Goal: Information Seeking & Learning: Learn about a topic

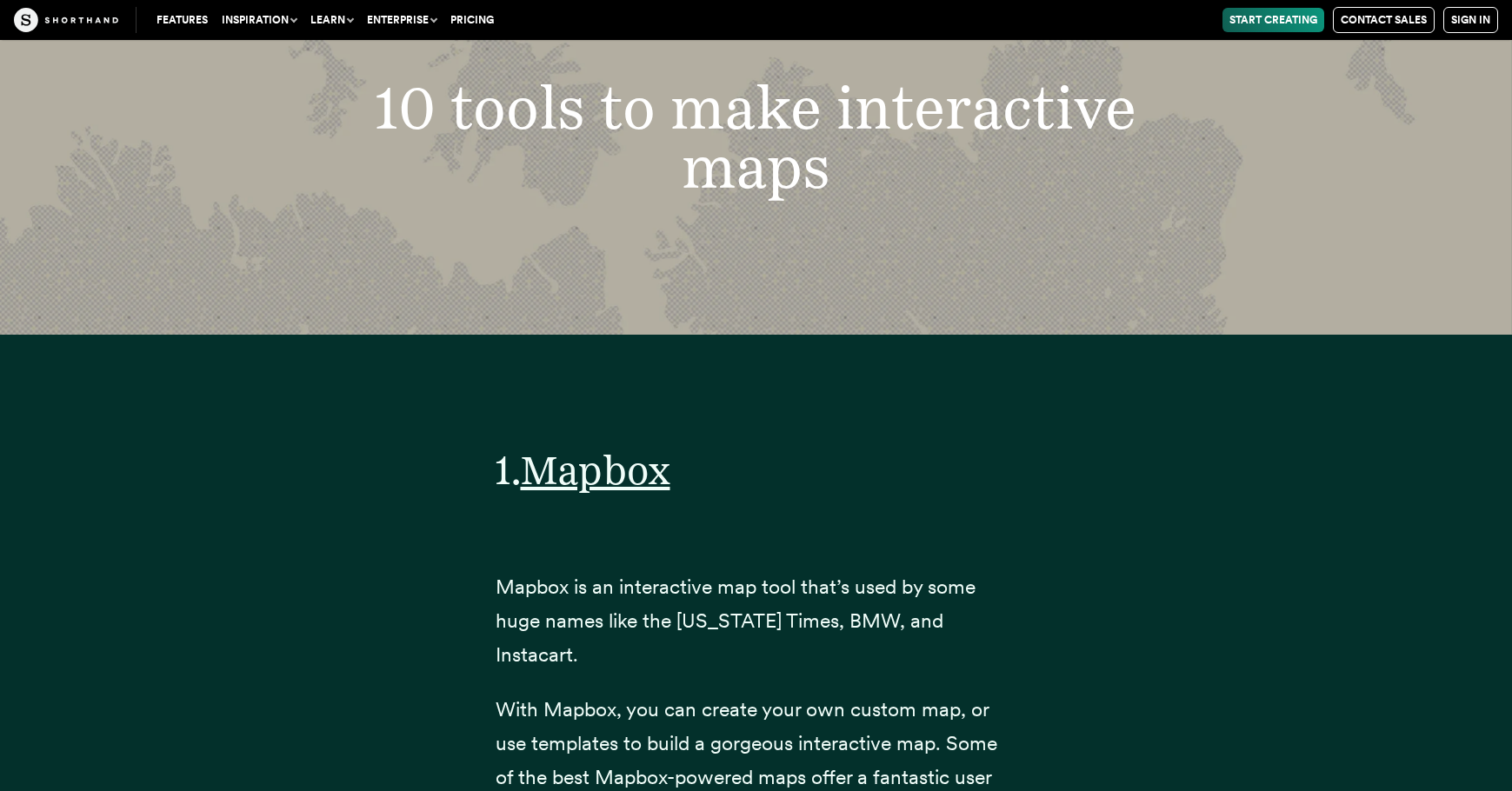
scroll to position [6604, 0]
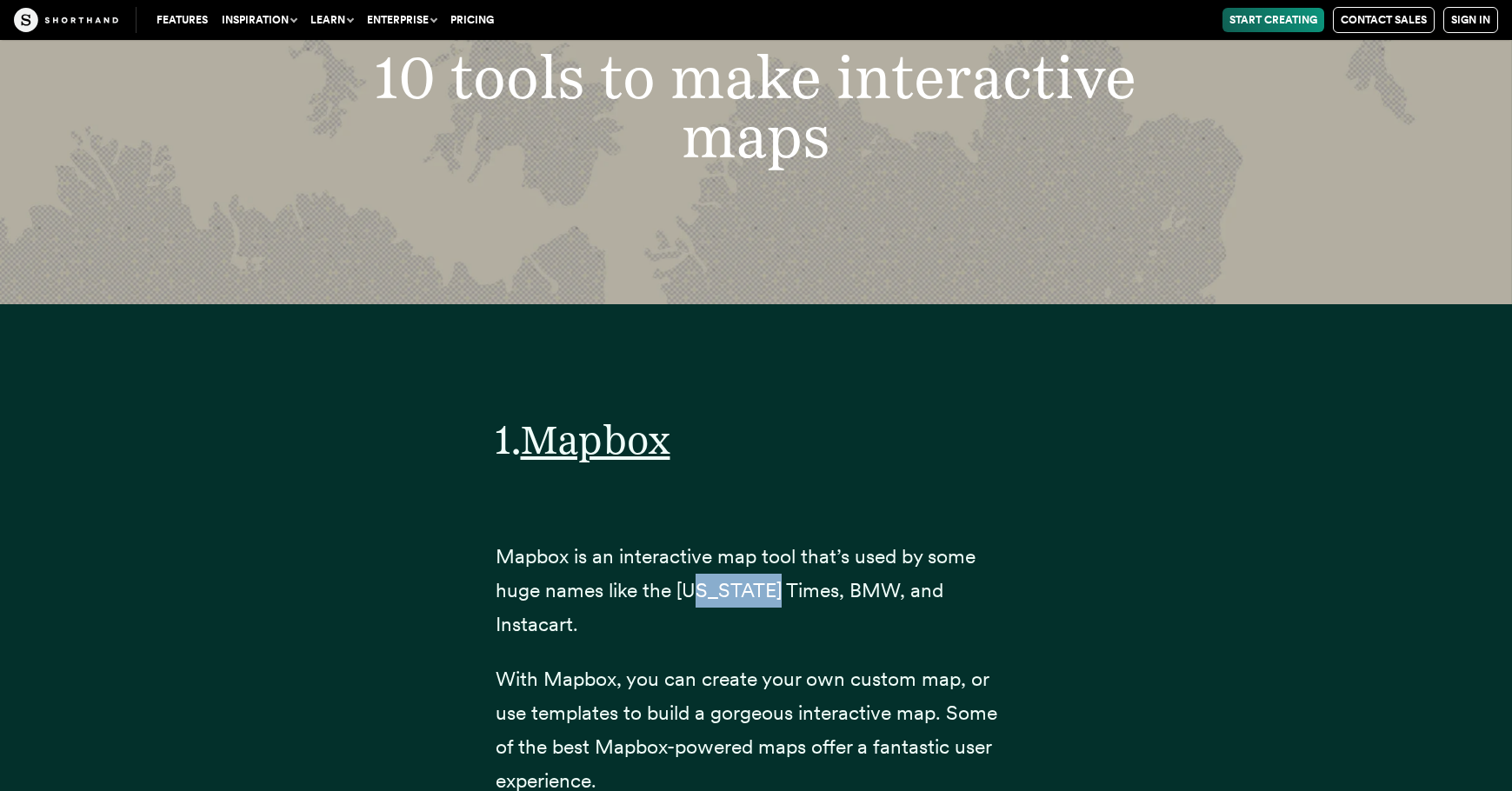
drag, startPoint x: 674, startPoint y: 434, endPoint x: 763, endPoint y: 433, distance: 89.0
click at [720, 544] on span "Mapbox is an interactive map tool that’s used by some huge names like the [US_S…" at bounding box center [735, 589] width 480 height 92
drag, startPoint x: 840, startPoint y: 417, endPoint x: 869, endPoint y: 418, distance: 29.0
click at [869, 544] on span "Mapbox is an interactive map tool that’s used by some huge names like the [US_S…" at bounding box center [735, 589] width 480 height 92
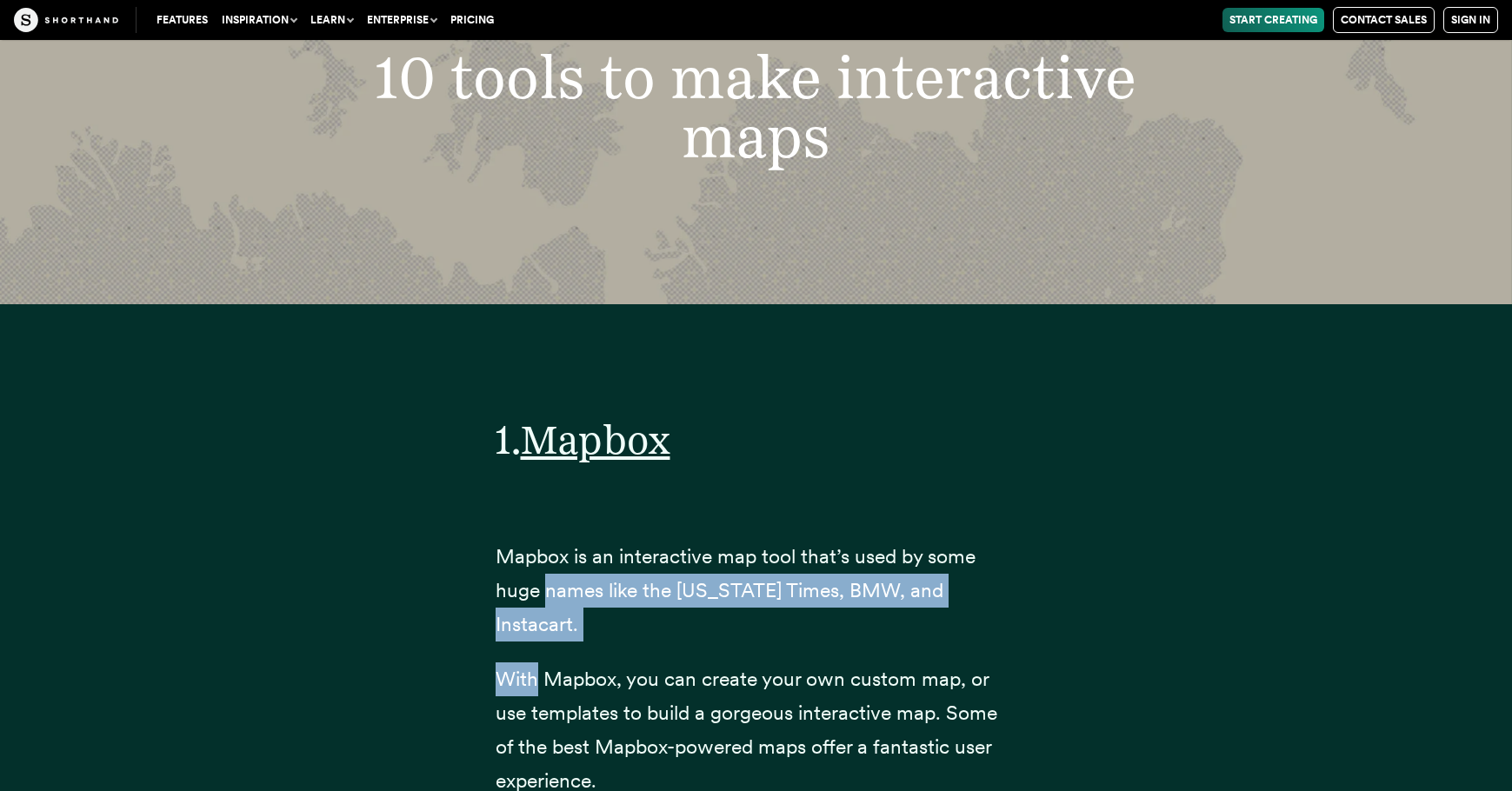
drag, startPoint x: 442, startPoint y: 434, endPoint x: 500, endPoint y: 459, distance: 63.2
click at [498, 459] on div "1. Mapbox Mapbox is an interactive map tool that’s used by some huge names like…" at bounding box center [756, 603] width 591 height 598
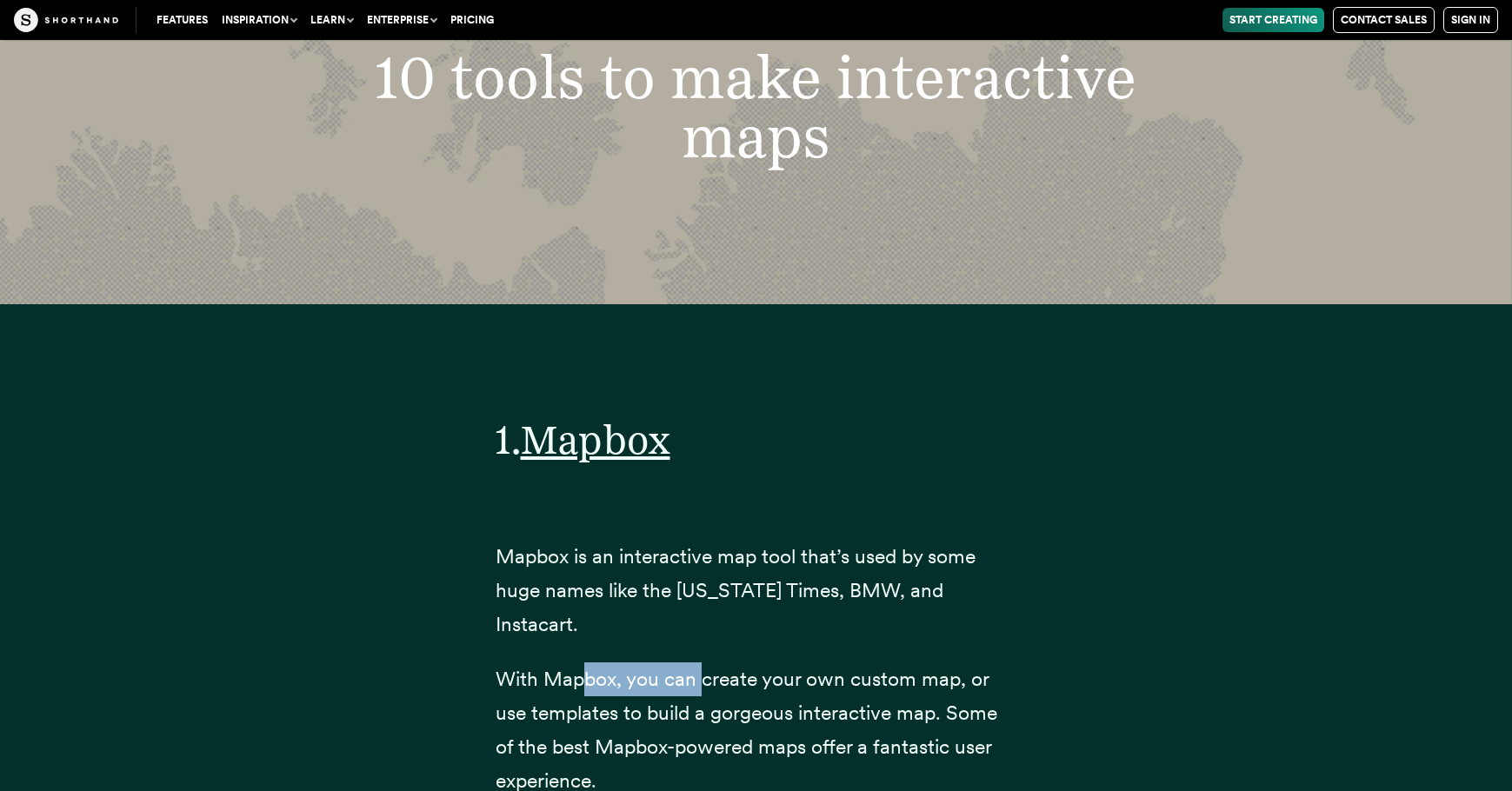
drag, startPoint x: 569, startPoint y: 475, endPoint x: 718, endPoint y: 484, distance: 149.3
click at [696, 667] on span "With Mapbox, you can create your own custom map, or use templates to build a go…" at bounding box center [747, 730] width 502 height 126
drag, startPoint x: 802, startPoint y: 490, endPoint x: 810, endPoint y: 482, distance: 11.3
click at [804, 667] on span "With Mapbox, you can create your own custom map, or use templates to build a go…" at bounding box center [747, 730] width 502 height 126
drag, startPoint x: 567, startPoint y: 480, endPoint x: 615, endPoint y: 471, distance: 48.8
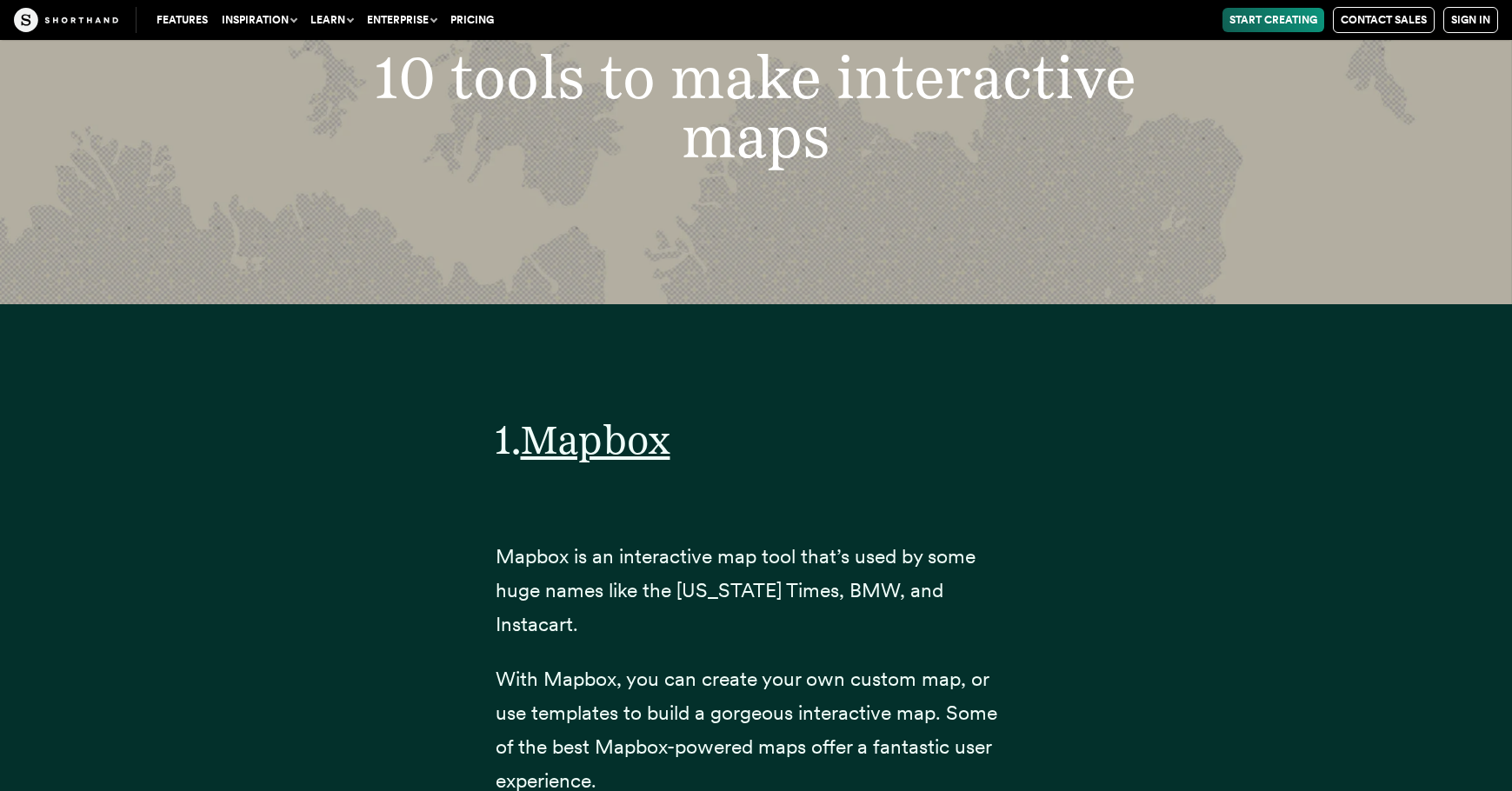
click at [605, 667] on span "With Mapbox, you can create your own custom map, or use templates to build a go…" at bounding box center [747, 730] width 502 height 126
drag, startPoint x: 477, startPoint y: 516, endPoint x: 553, endPoint y: 518, distance: 76.0
click at [519, 667] on span "With Mapbox, you can create your own custom map, or use templates to build a go…" at bounding box center [747, 730] width 502 height 126
drag, startPoint x: 580, startPoint y: 515, endPoint x: 676, endPoint y: 524, distance: 96.4
click at [669, 667] on span "With Mapbox, you can create your own custom map, or use templates to build a go…" at bounding box center [747, 730] width 502 height 126
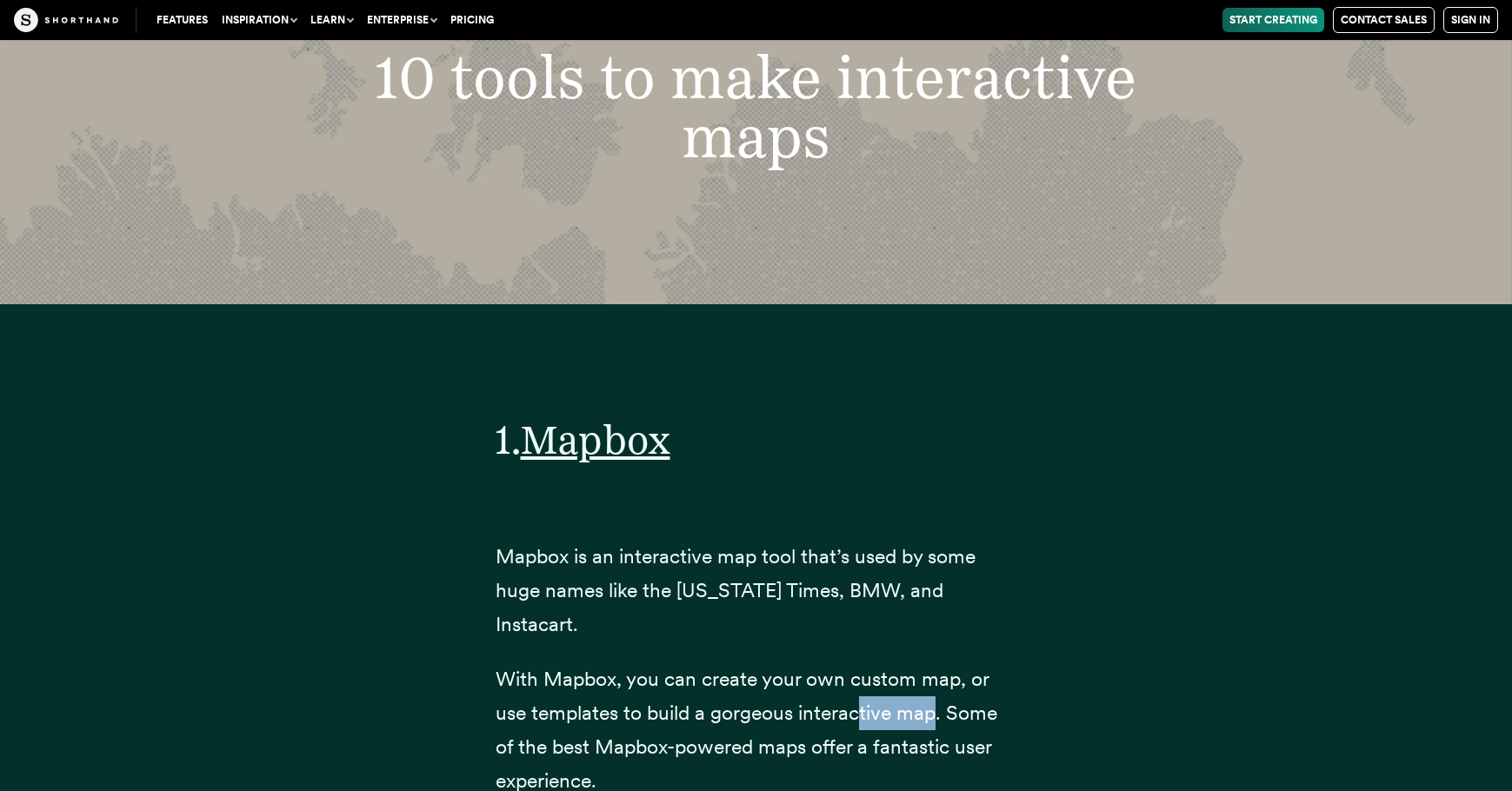
click at [876, 667] on span "With Mapbox, you can create your own custom map, or use templates to build a go…" at bounding box center [747, 730] width 502 height 126
drag, startPoint x: 774, startPoint y: 483, endPoint x: 764, endPoint y: 474, distance: 13.5
click at [772, 667] on span "With Mapbox, you can create your own custom map, or use templates to build a go…" at bounding box center [747, 730] width 502 height 126
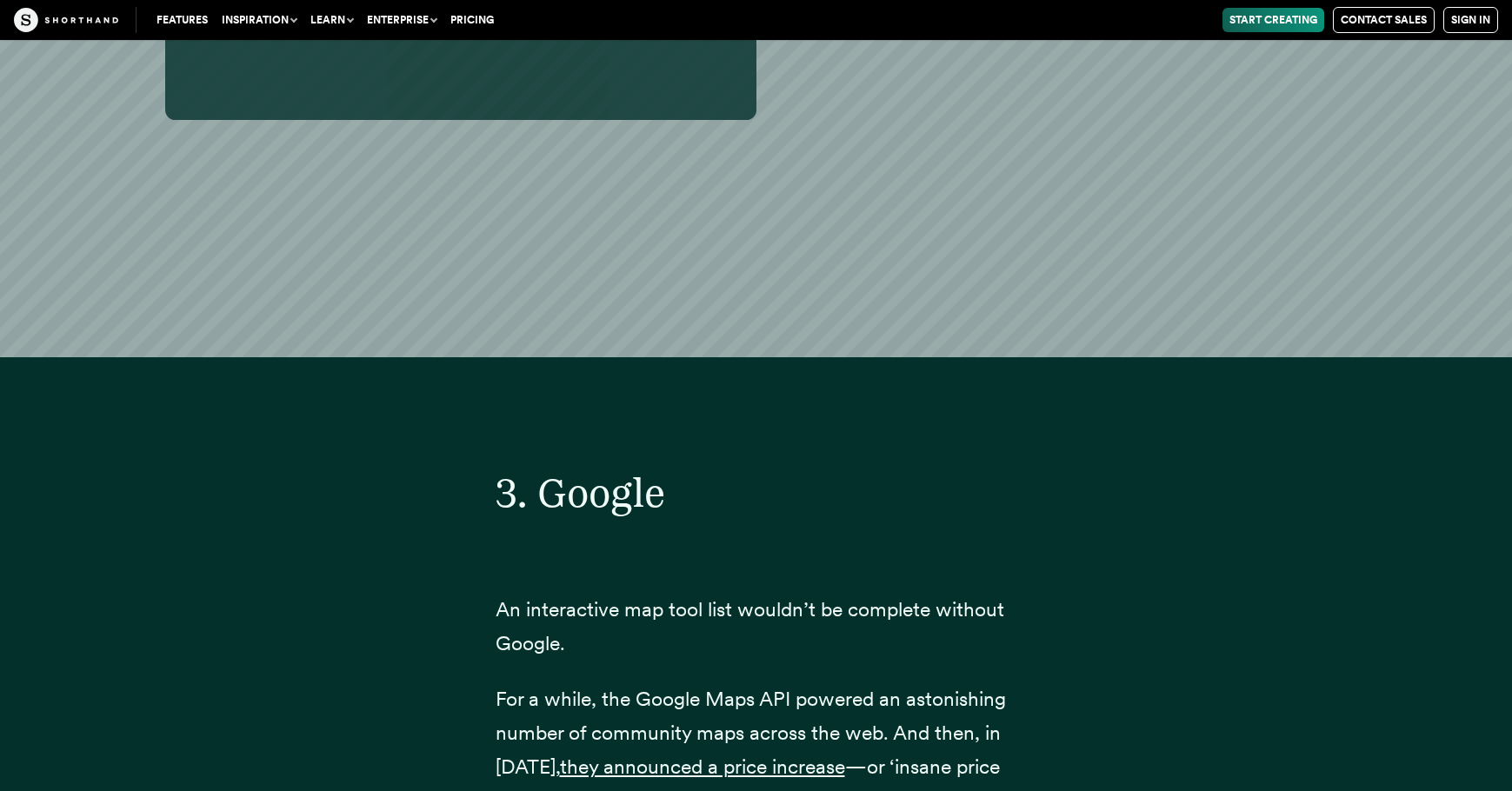
scroll to position [13470, 0]
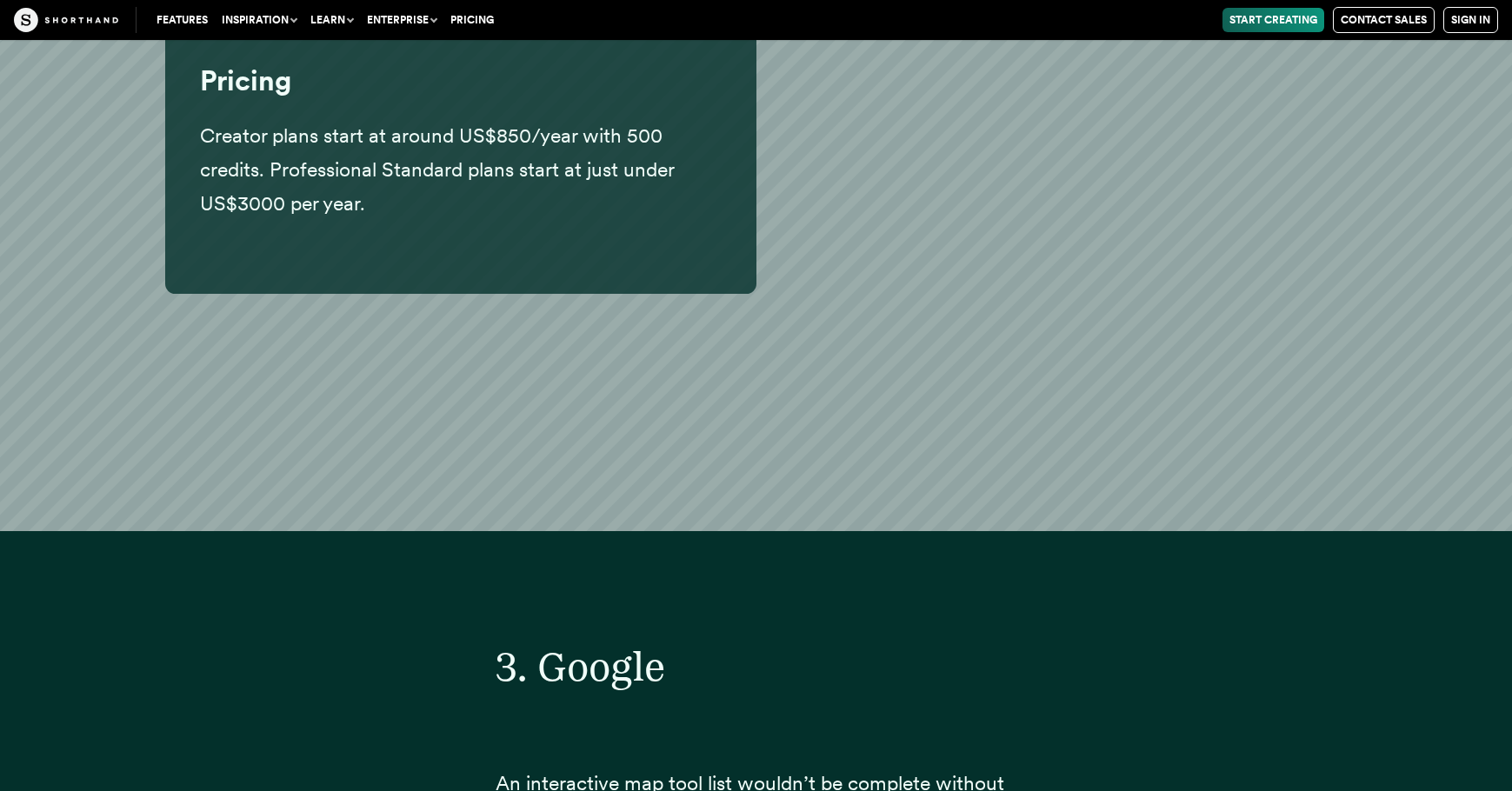
drag, startPoint x: 582, startPoint y: 475, endPoint x: 730, endPoint y: 478, distance: 148.0
drag, startPoint x: 949, startPoint y: 485, endPoint x: 965, endPoint y: 488, distance: 16.3
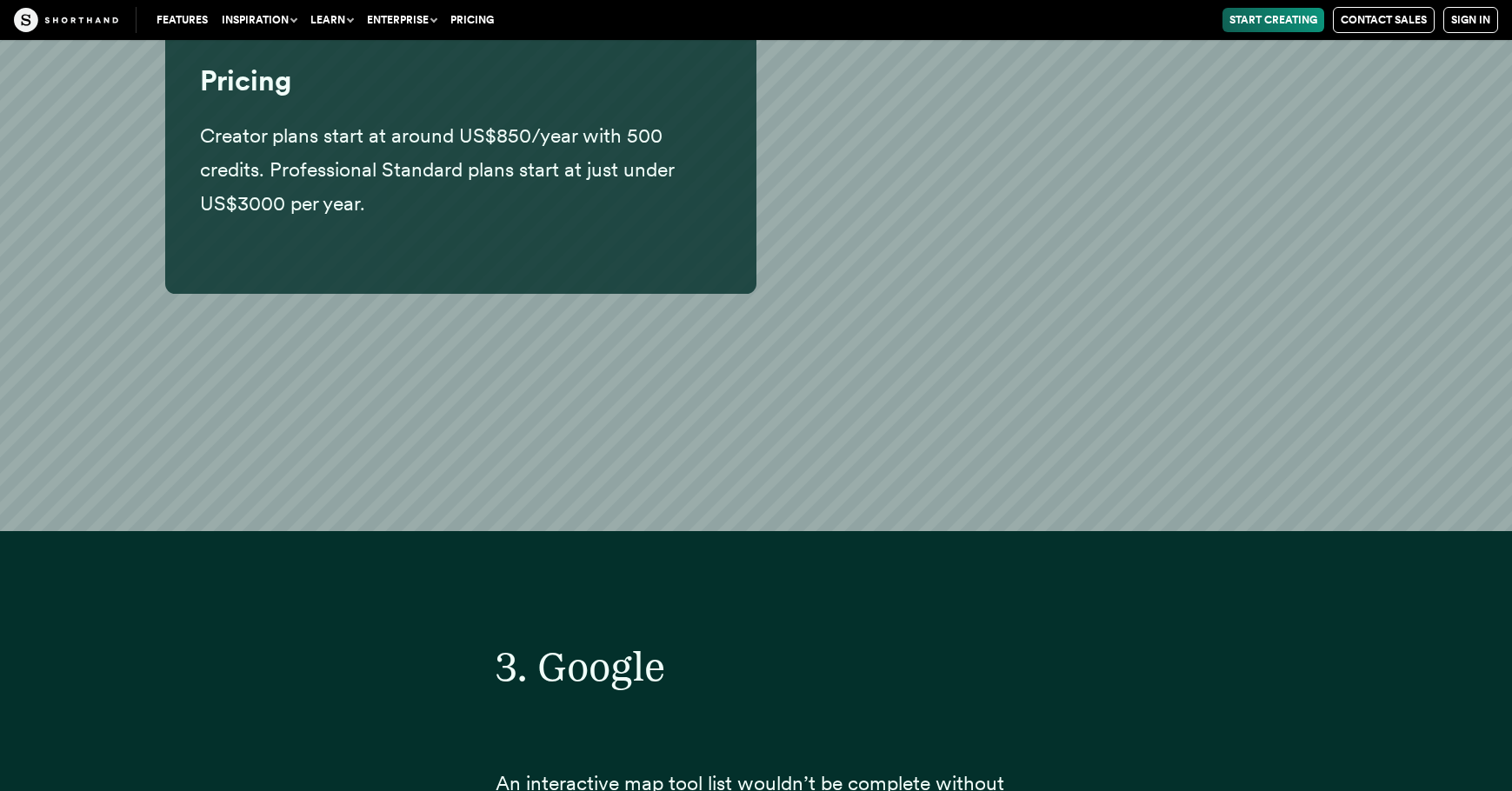
drag, startPoint x: 832, startPoint y: 490, endPoint x: 909, endPoint y: 495, distance: 77.2
